Goal: Task Accomplishment & Management: Use online tool/utility

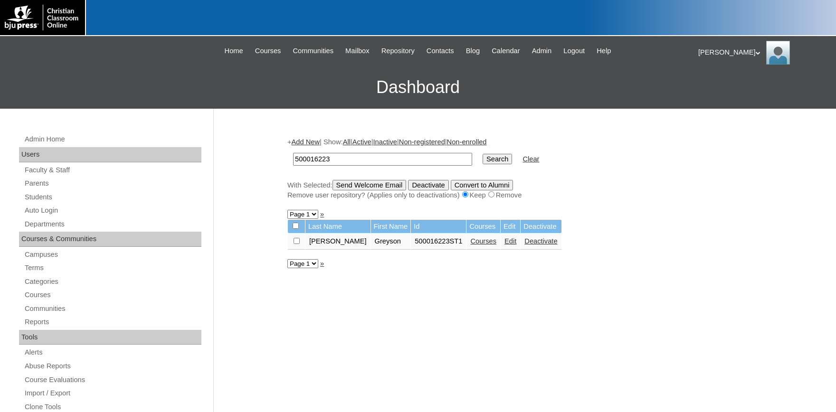
drag, startPoint x: 384, startPoint y: 158, endPoint x: 208, endPoint y: 170, distance: 177.1
click at [293, 166] on input "500016223" at bounding box center [382, 159] width 179 height 13
type input "[PERSON_NAME]"
click at [483, 154] on input "Search" at bounding box center [497, 159] width 29 height 10
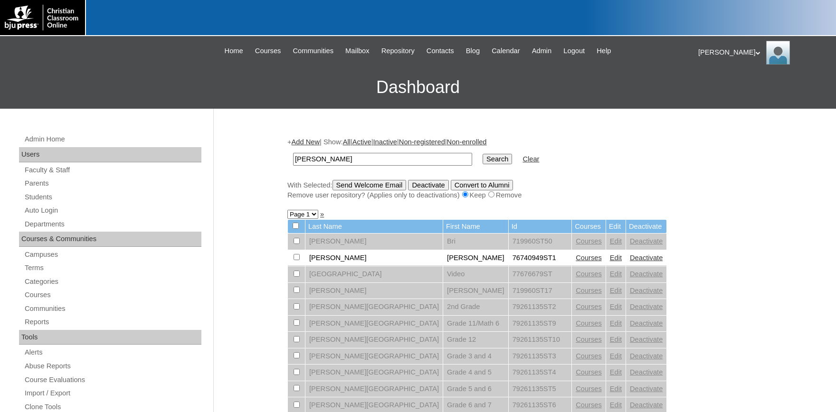
click at [576, 262] on link "Courses" at bounding box center [589, 258] width 26 height 8
click at [606, 261] on td "Edit" at bounding box center [615, 258] width 19 height 16
click at [610, 262] on link "Edit" at bounding box center [616, 258] width 12 height 8
drag, startPoint x: 296, startPoint y: 155, endPoint x: 206, endPoint y: 149, distance: 89.6
click at [293, 153] on input "lanie" at bounding box center [382, 159] width 179 height 13
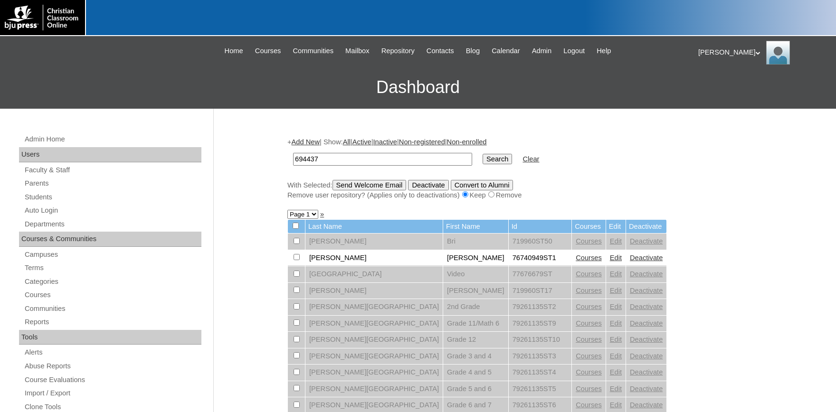
type input "694437"
click at [483, 154] on input "Search" at bounding box center [497, 159] width 29 height 10
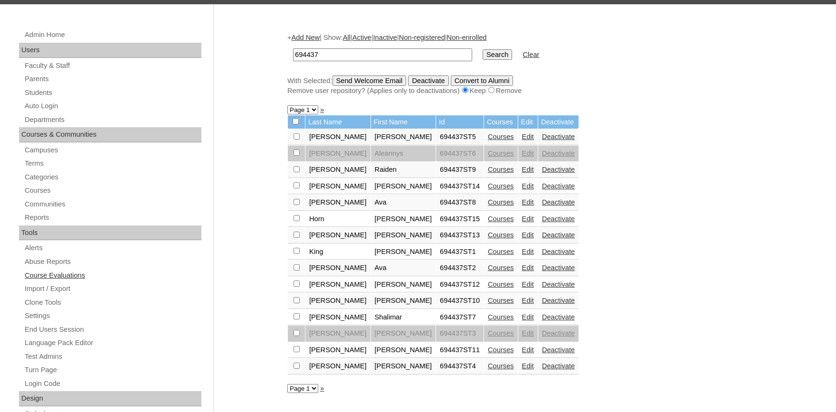
scroll to position [105, 0]
click at [803, 364] on div "Admin Home Users Faculty & Staff Parents Students Auto Login Departments Course…" at bounding box center [418, 331] width 836 height 655
click at [42, 79] on link "Parents" at bounding box center [113, 79] width 178 height 12
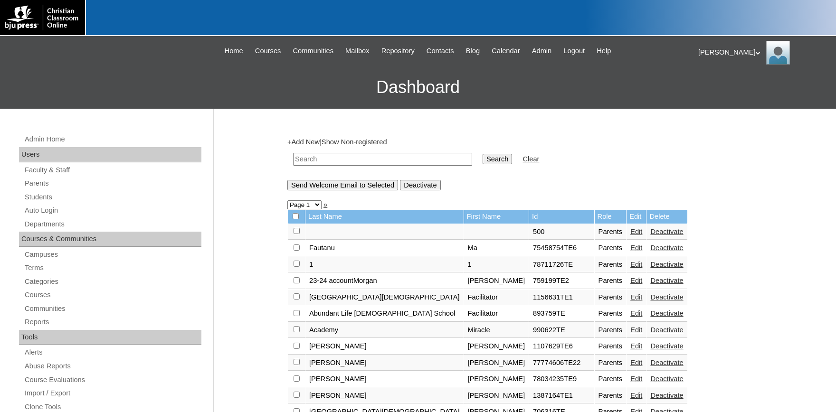
click at [328, 160] on input "text" at bounding box center [382, 159] width 179 height 13
type input "3"
type input "694437"
click at [483, 154] on input "Search" at bounding box center [497, 159] width 29 height 10
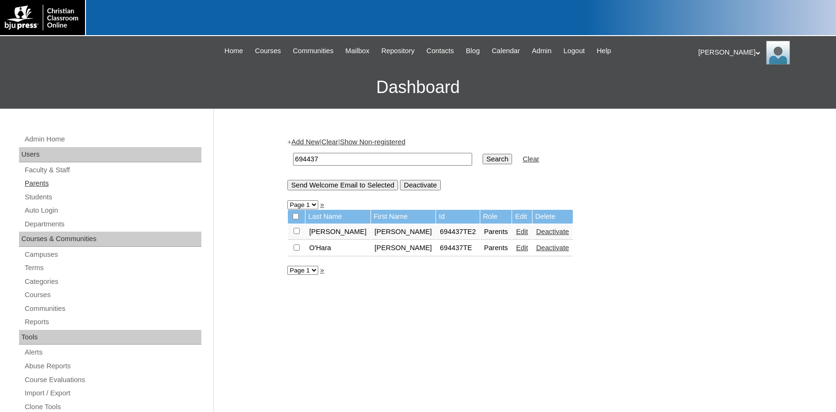
click at [38, 185] on link "Parents" at bounding box center [113, 184] width 178 height 12
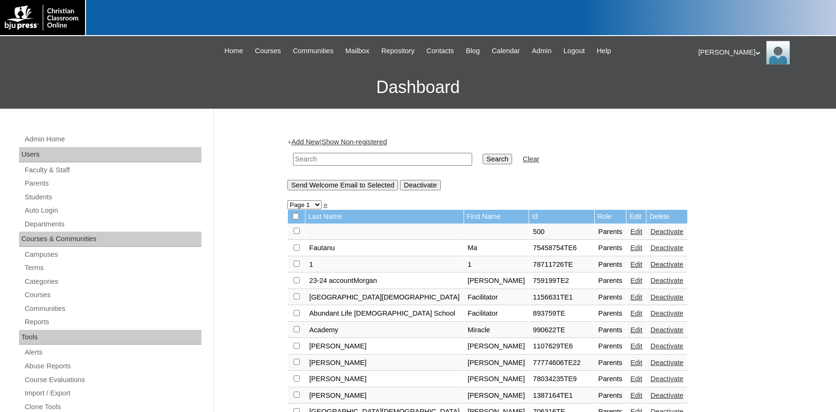
click at [339, 161] on input "text" at bounding box center [382, 159] width 179 height 13
type input "694437"
click at [483, 154] on input "Search" at bounding box center [497, 159] width 29 height 10
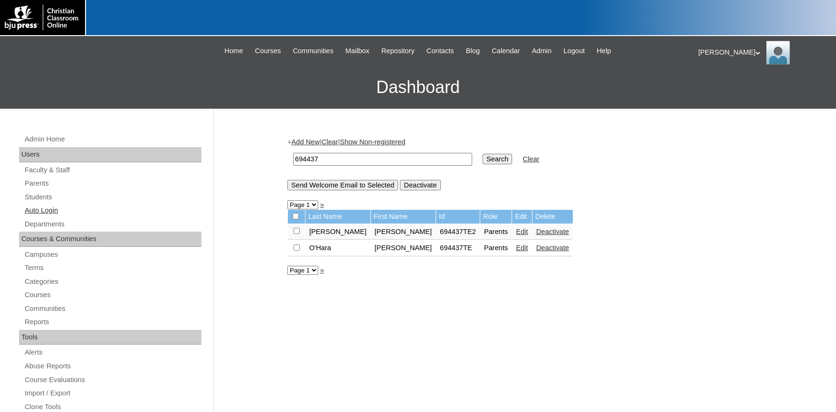
click at [47, 212] on link "Auto Login" at bounding box center [113, 211] width 178 height 12
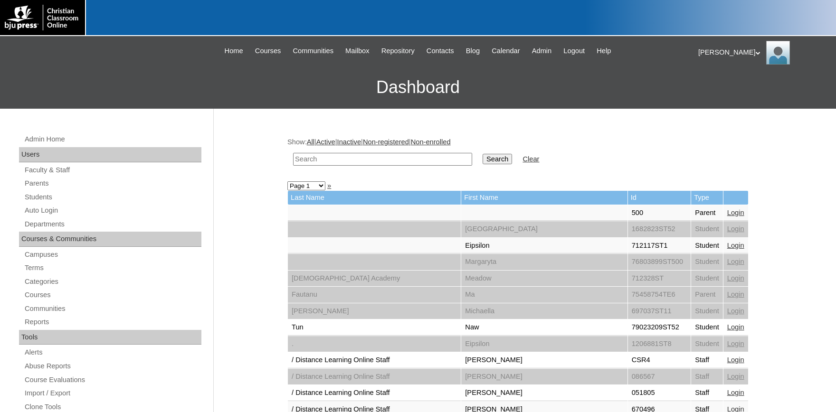
click at [304, 160] on input "text" at bounding box center [382, 159] width 179 height 13
type input "694437"
click at [483, 154] on input "Search" at bounding box center [497, 159] width 29 height 10
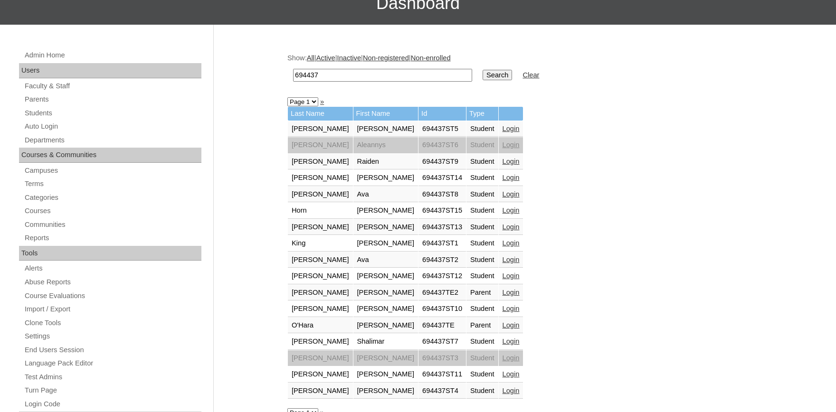
scroll to position [105, 0]
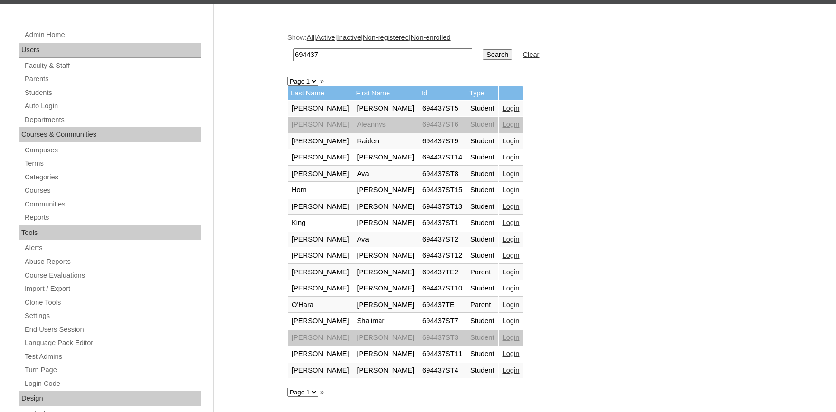
click at [503, 274] on link "Login" at bounding box center [511, 272] width 17 height 8
